Goal: Navigation & Orientation: Find specific page/section

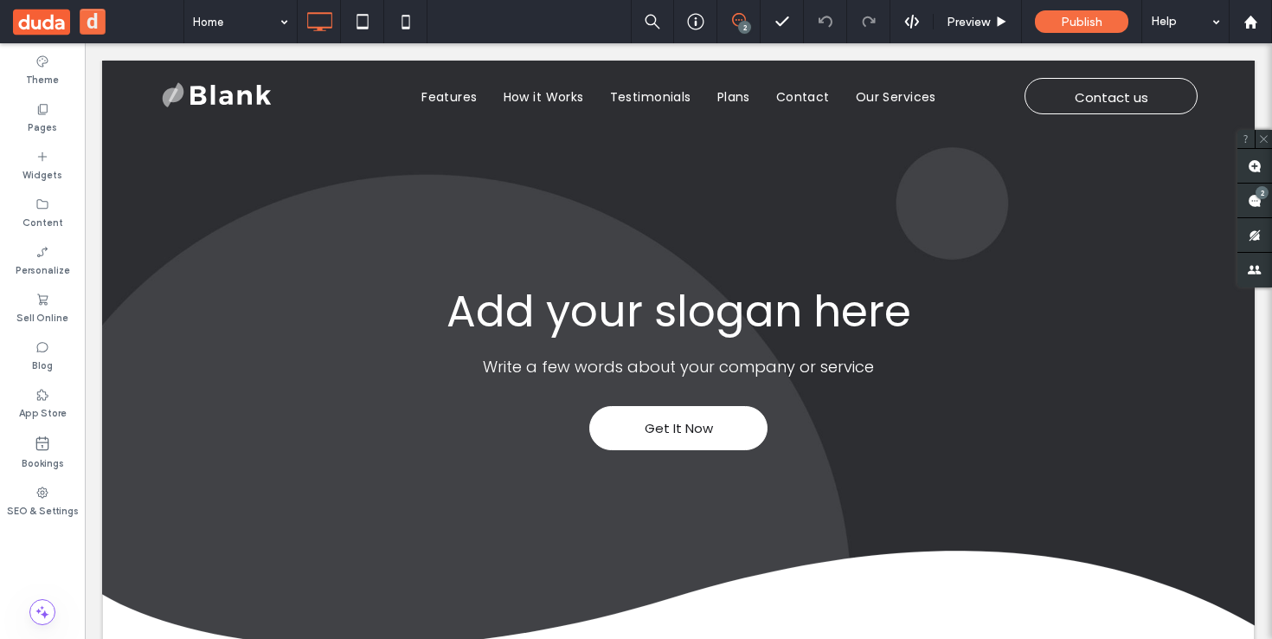
click at [738, 25] on div "2" at bounding box center [744, 27] width 13 height 13
click at [739, 26] on div "2" at bounding box center [744, 27] width 13 height 13
click at [1264, 196] on div "2" at bounding box center [1261, 192] width 13 height 13
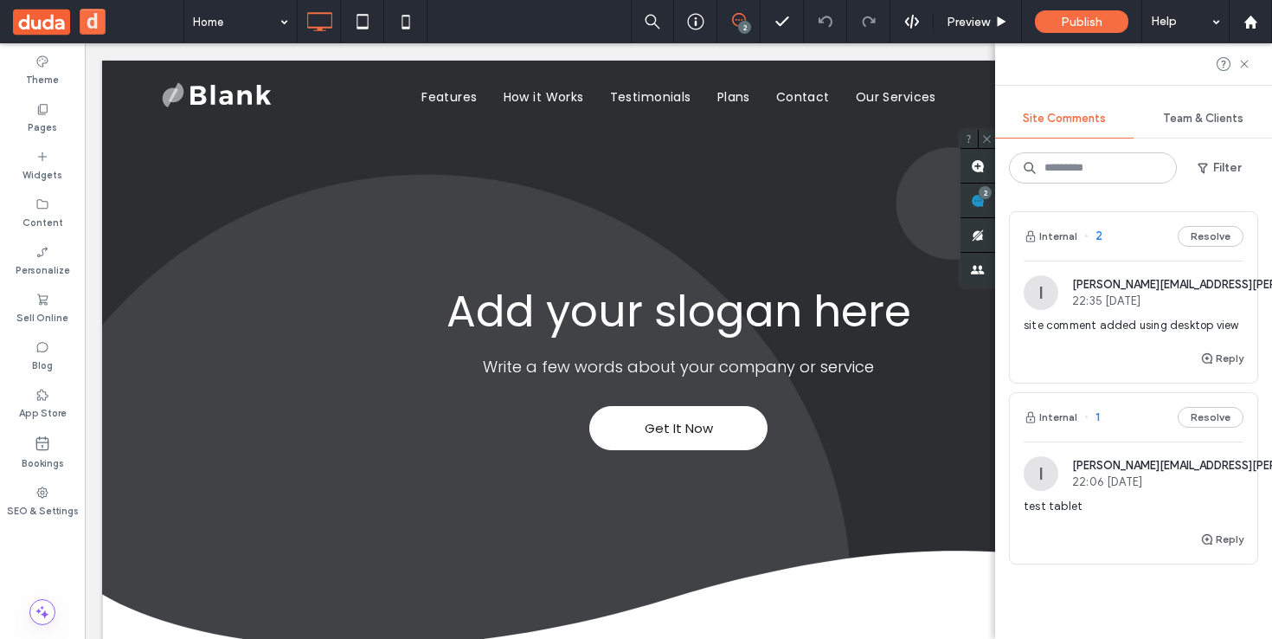
click at [1120, 472] on div "ian.santos@duda.co 22:06 May 27 2025" at bounding box center [1293, 473] width 442 height 29
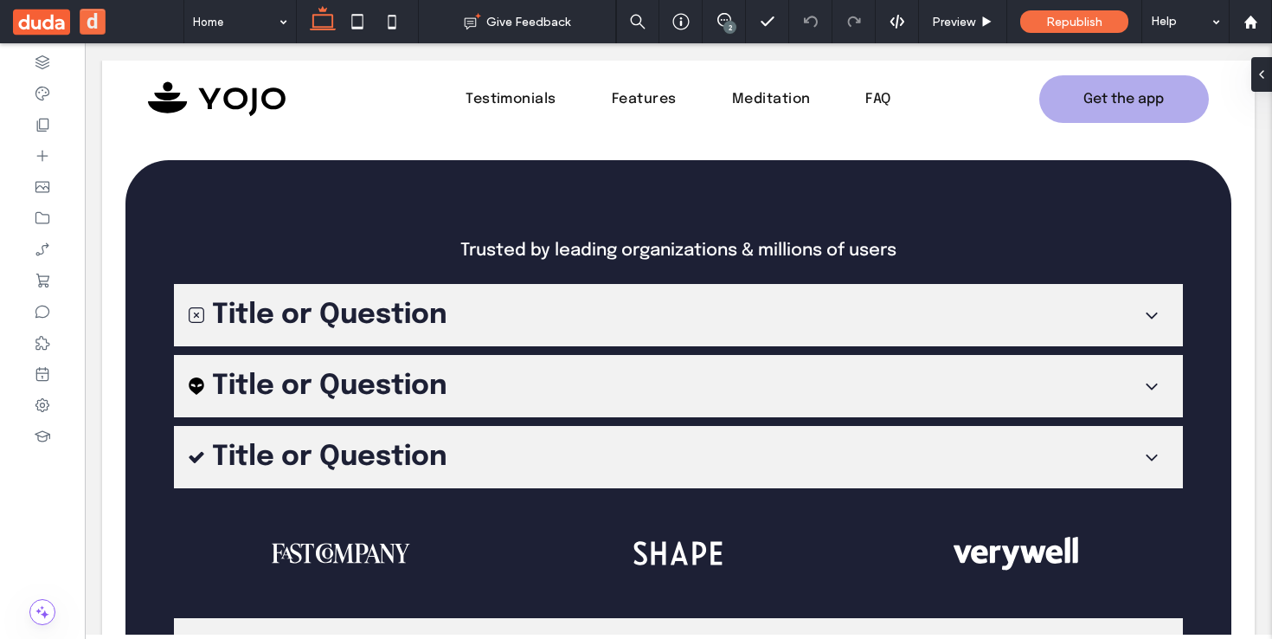
click at [728, 27] on div "2" at bounding box center [729, 27] width 13 height 13
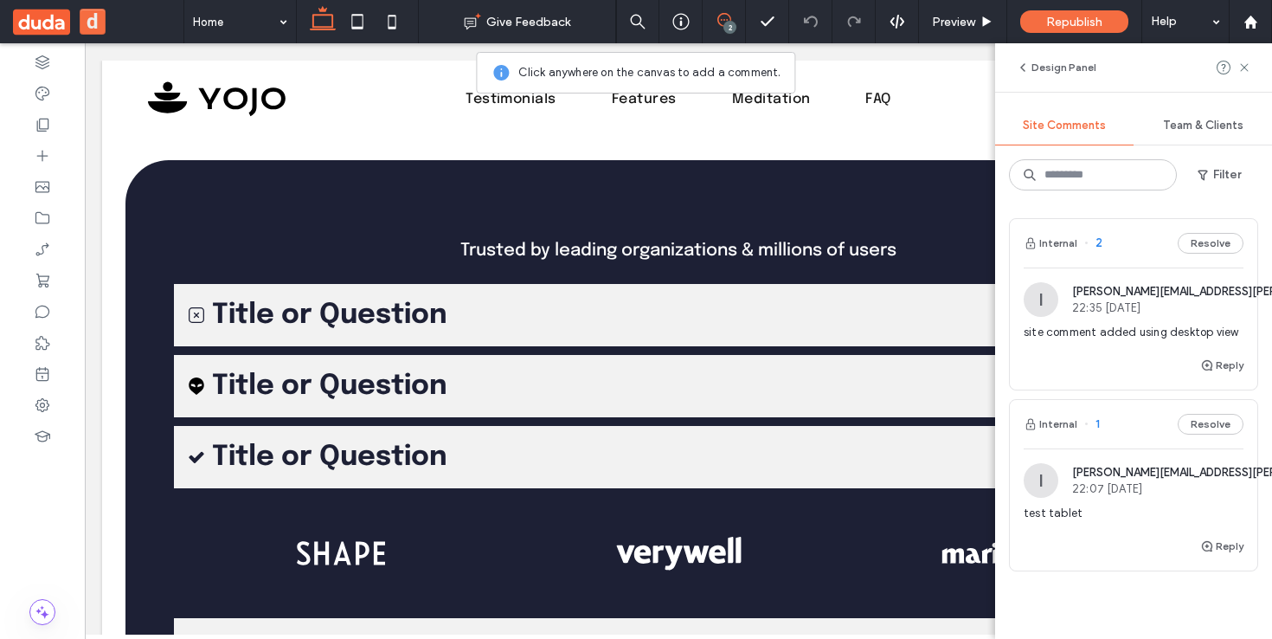
click at [1095, 469] on span "[PERSON_NAME][EMAIL_ADDRESS][PERSON_NAME][PERSON_NAME][DOMAIN_NAME]" at bounding box center [1293, 471] width 442 height 13
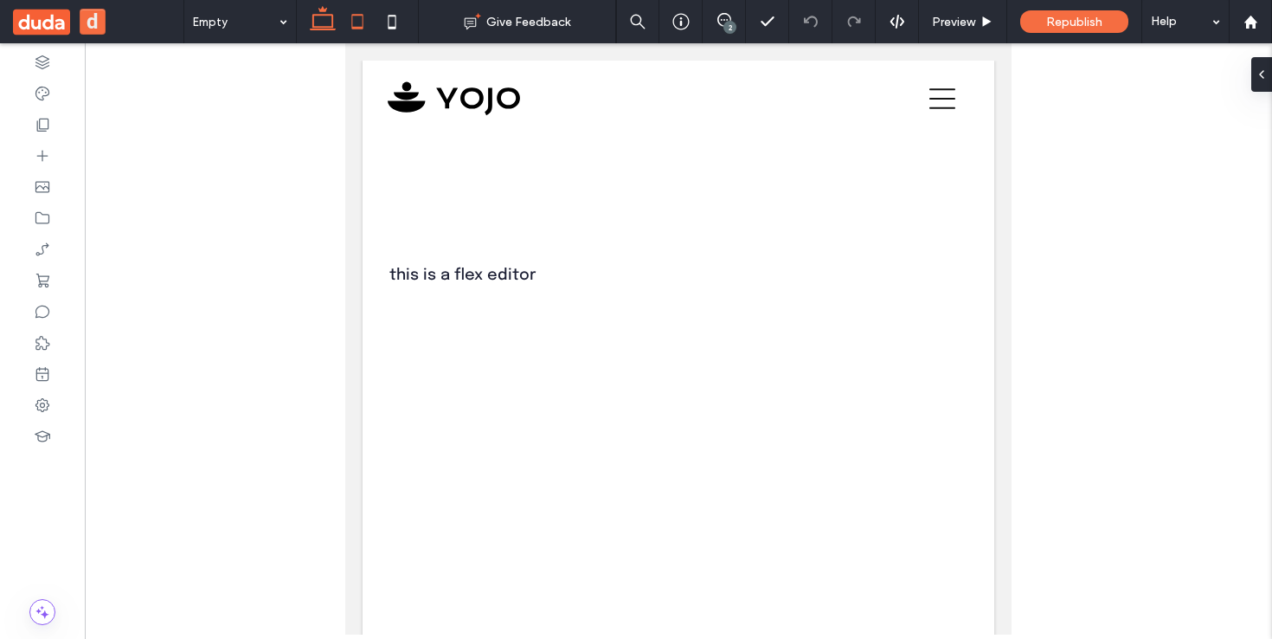
click at [334, 21] on icon at bounding box center [322, 21] width 35 height 35
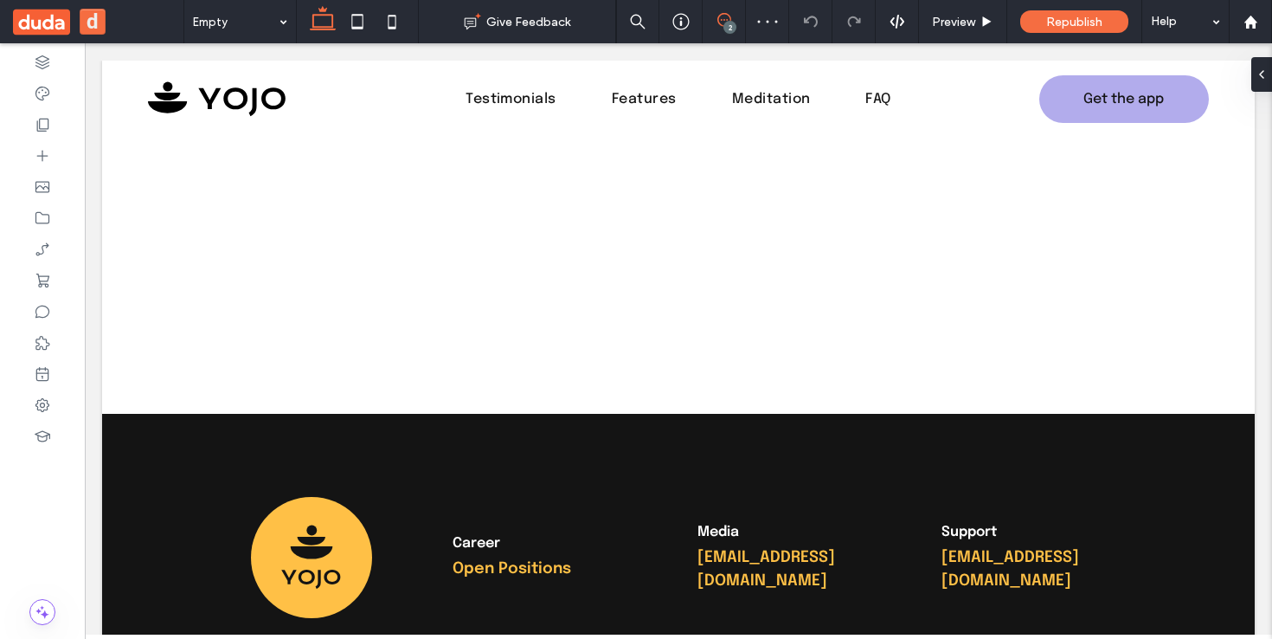
click at [717, 16] on use at bounding box center [724, 20] width 14 height 14
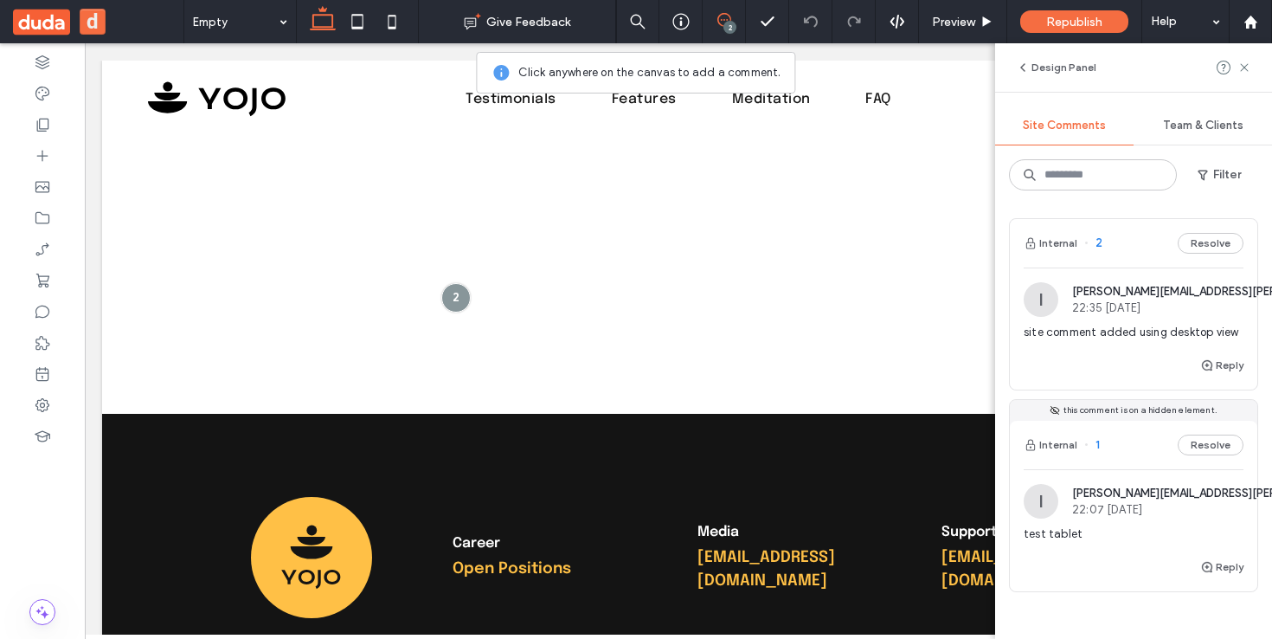
click at [1080, 538] on span "test tablet" at bounding box center [1134, 533] width 220 height 17
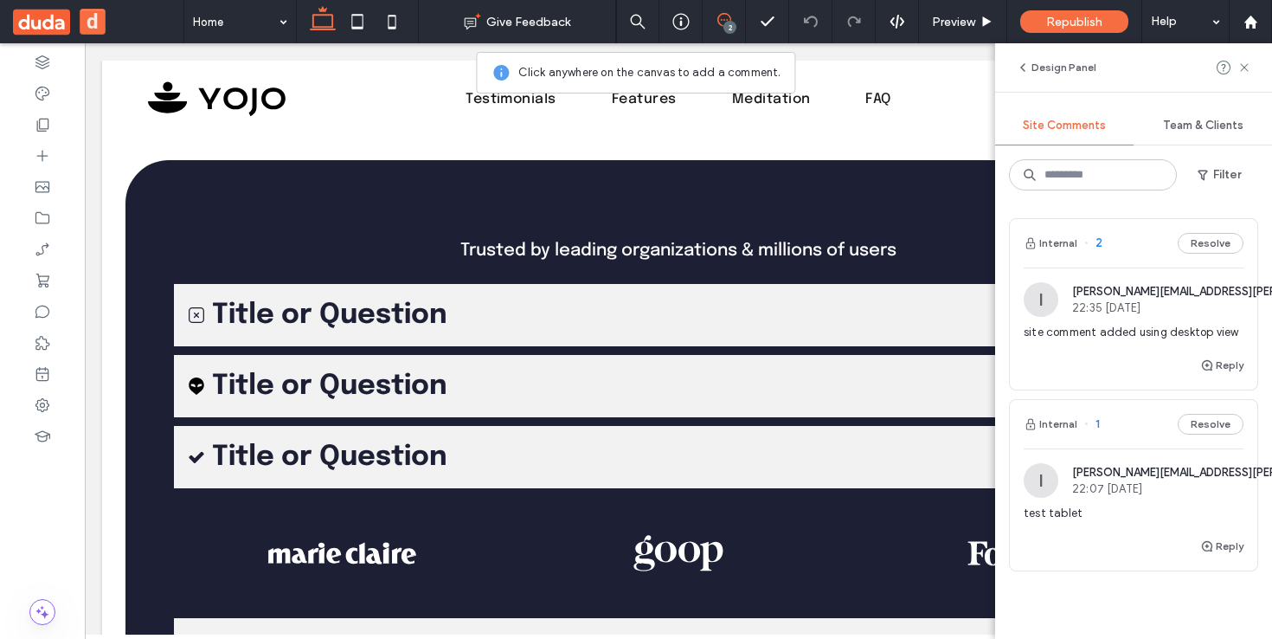
click at [1121, 477] on span "[PERSON_NAME][EMAIL_ADDRESS][PERSON_NAME][PERSON_NAME][DOMAIN_NAME]" at bounding box center [1293, 471] width 442 height 13
